Goal: Task Accomplishment & Management: Manage account settings

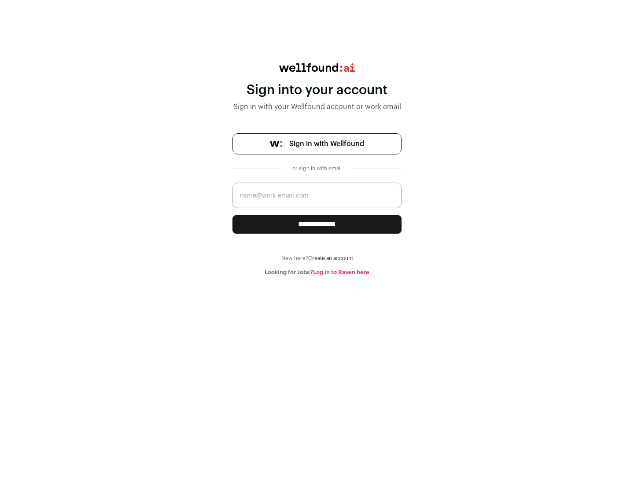
click at [326, 144] on span "Sign in with Wellfound" at bounding box center [326, 144] width 75 height 11
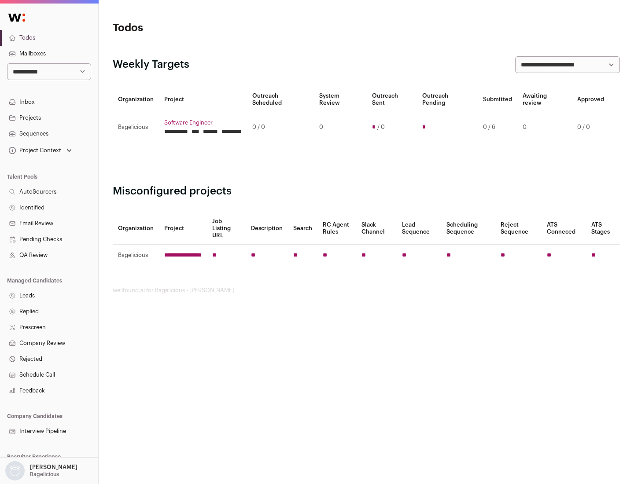
click at [49, 118] on link "Projects" at bounding box center [49, 118] width 98 height 16
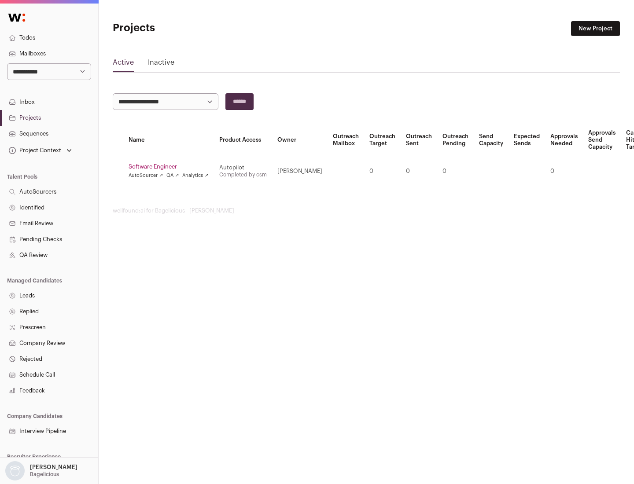
click at [171, 167] on link "Software Engineer" at bounding box center [169, 166] width 80 height 7
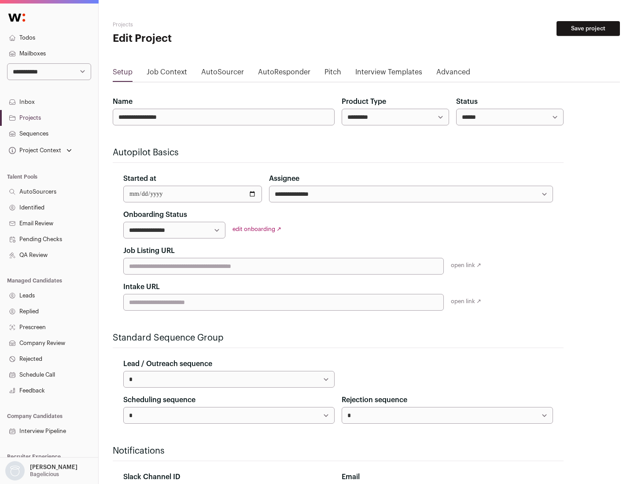
click at [588, 29] on button "Save project" at bounding box center [588, 28] width 63 height 15
